Goal: Task Accomplishment & Management: Complete application form

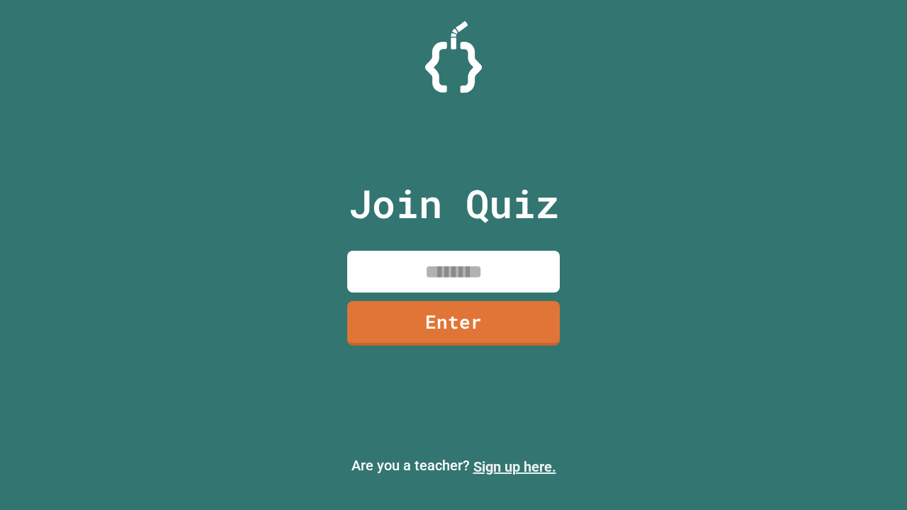
click at [515, 467] on link "Sign up here." at bounding box center [514, 467] width 83 height 17
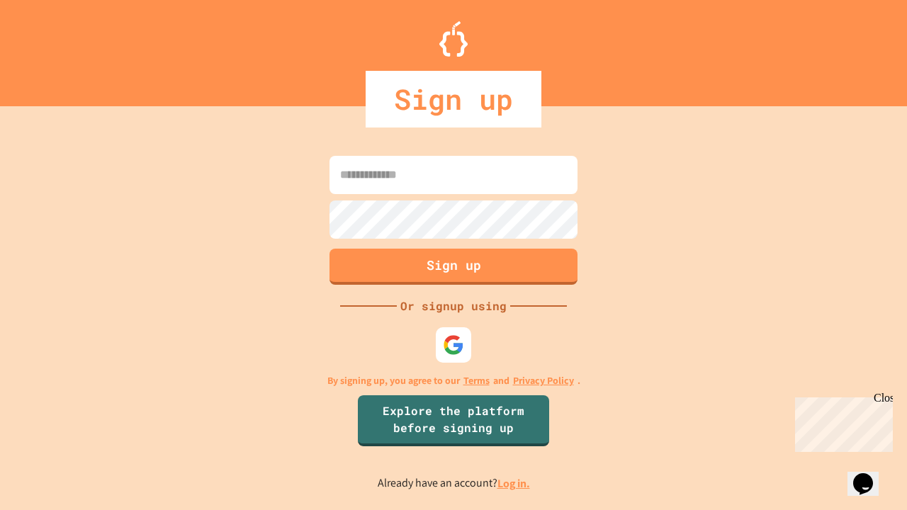
click at [515, 483] on link "Log in." at bounding box center [514, 483] width 33 height 15
